Goal: Task Accomplishment & Management: Manage account settings

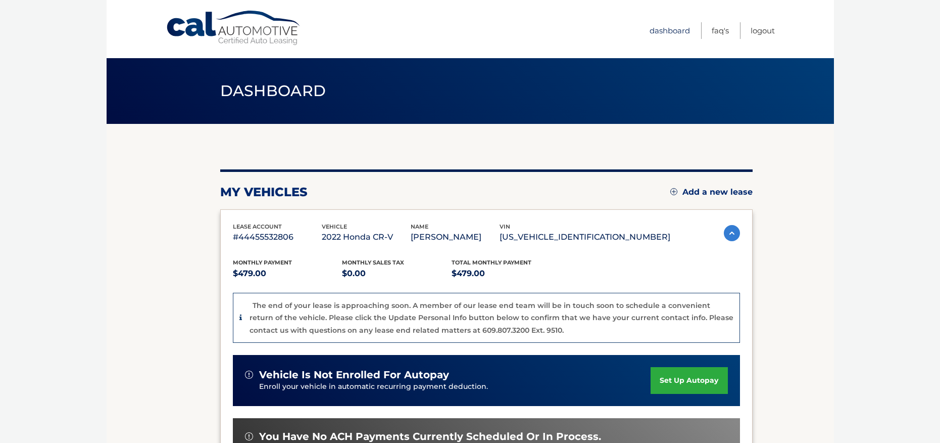
click at [662, 29] on link "Dashboard" at bounding box center [670, 30] width 40 height 17
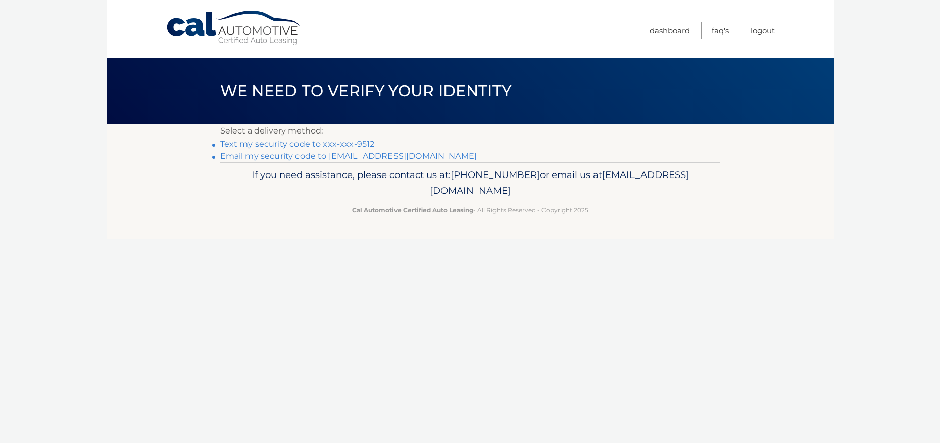
click at [261, 141] on link "Text my security code to xxx-xxx-9512" at bounding box center [297, 144] width 155 height 10
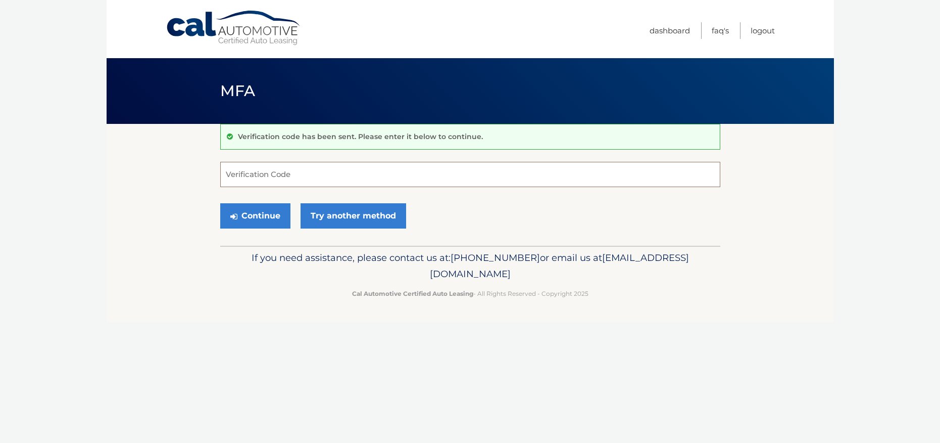
click at [264, 175] on input "Verification Code" at bounding box center [470, 174] width 500 height 25
type input "971000"
click at [255, 215] on button "Continue" at bounding box center [255, 215] width 70 height 25
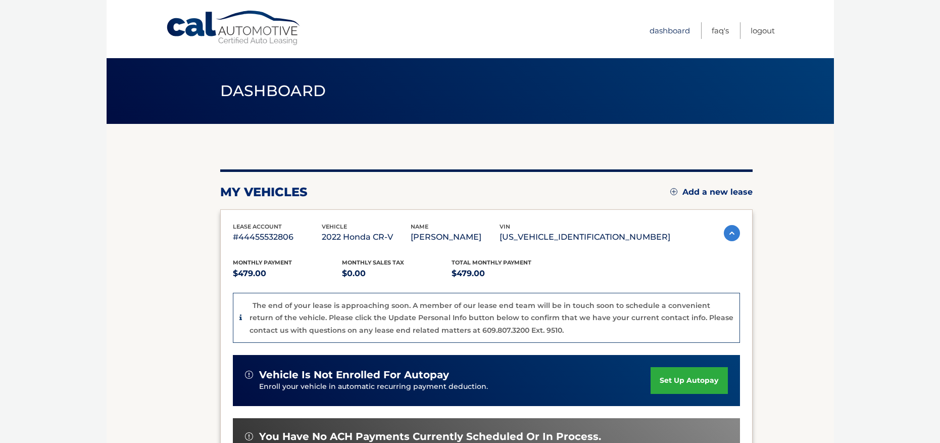
click at [665, 29] on link "Dashboard" at bounding box center [670, 30] width 40 height 17
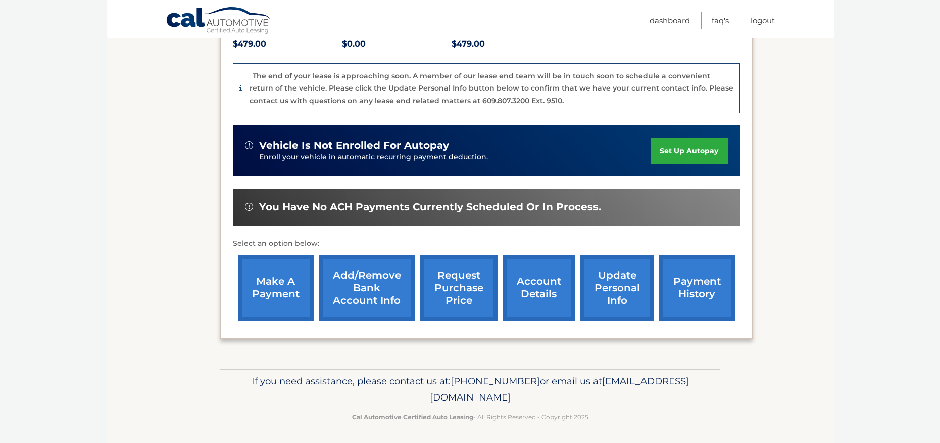
scroll to position [229, 0]
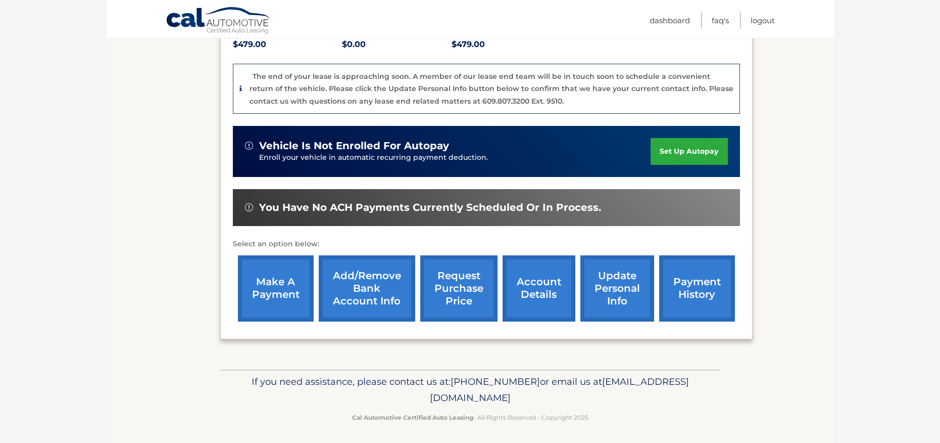
click at [363, 287] on link "Add/Remove bank account info" at bounding box center [367, 288] width 97 height 66
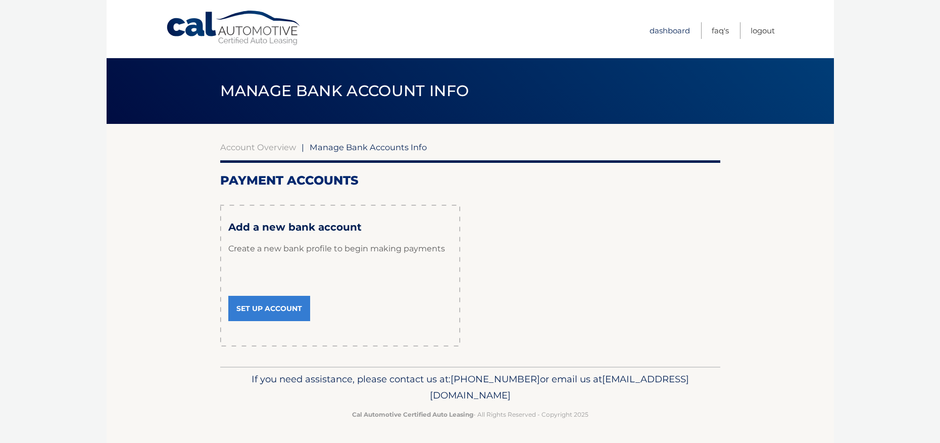
click at [659, 29] on link "Dashboard" at bounding box center [670, 30] width 40 height 17
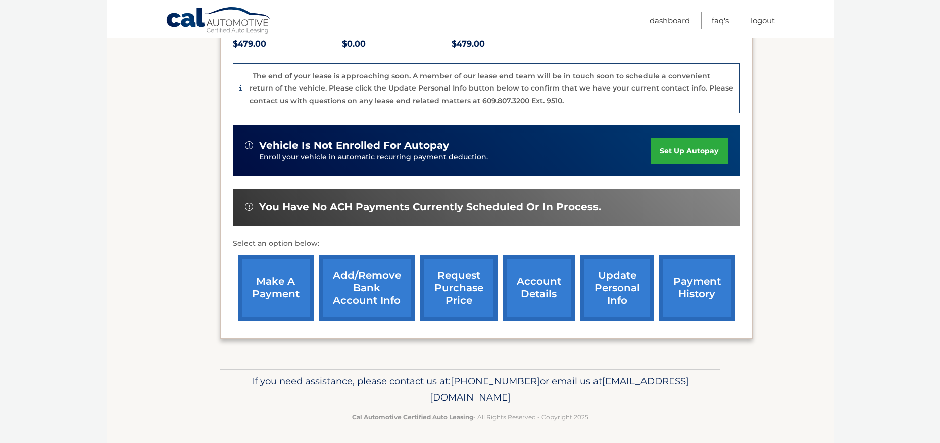
scroll to position [229, 0]
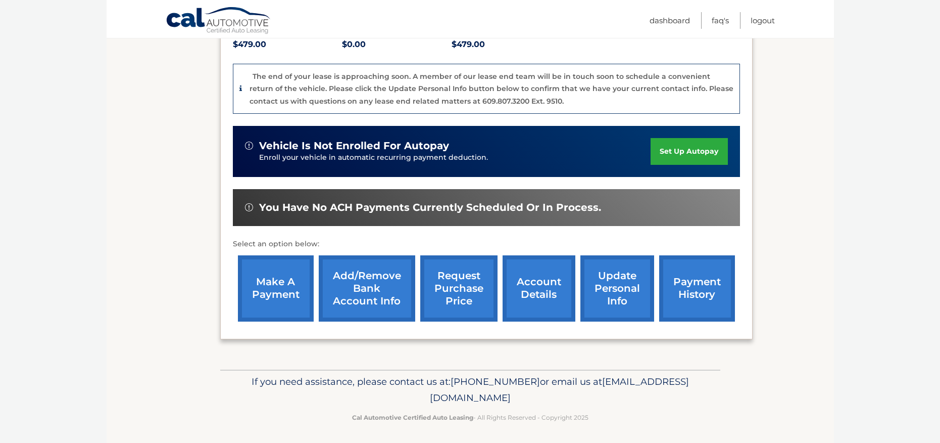
click at [527, 283] on link "account details" at bounding box center [539, 288] width 73 height 66
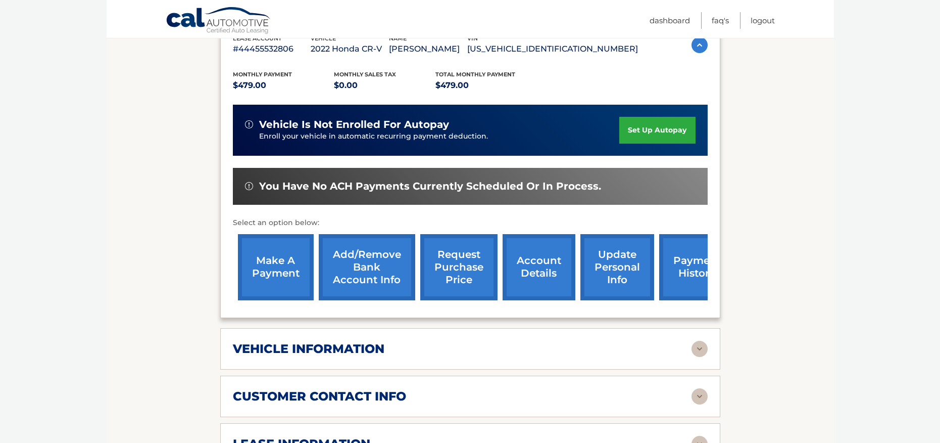
scroll to position [198, 0]
